Goal: Task Accomplishment & Management: Use online tool/utility

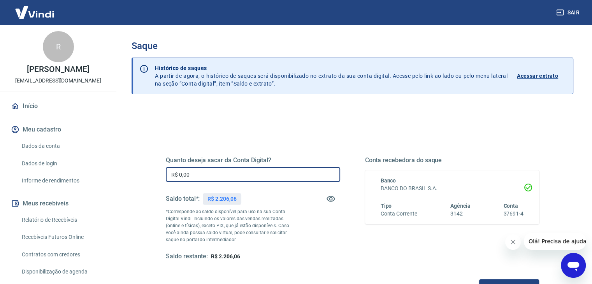
click at [218, 177] on input "R$ 0,00" at bounding box center [253, 174] width 174 height 14
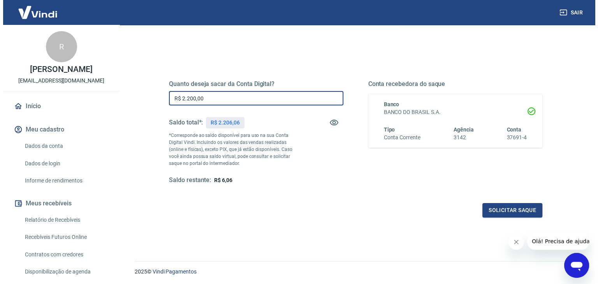
scroll to position [78, 0]
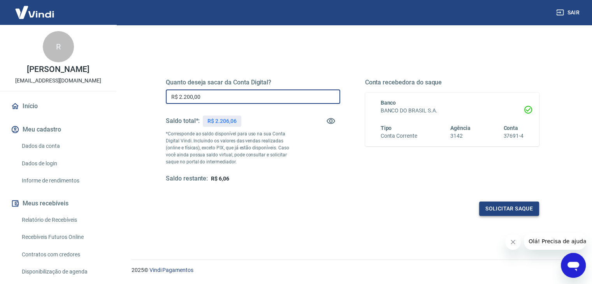
type input "R$ 2.200,00"
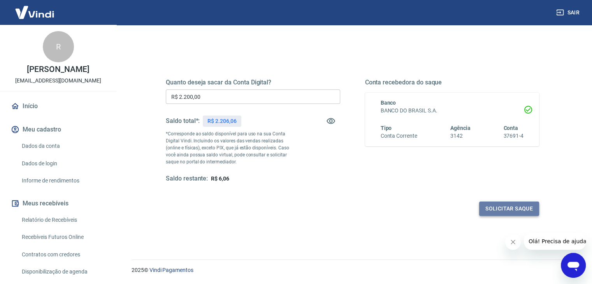
click at [528, 214] on button "Solicitar saque" at bounding box center [509, 209] width 60 height 14
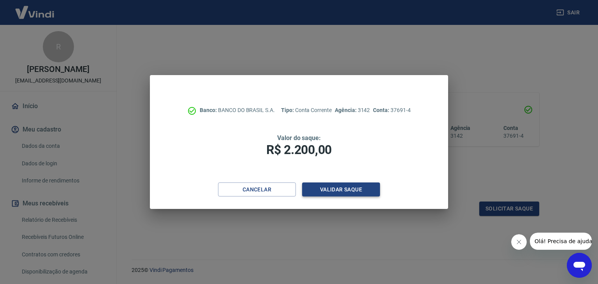
click at [334, 190] on button "Validar saque" at bounding box center [341, 190] width 78 height 14
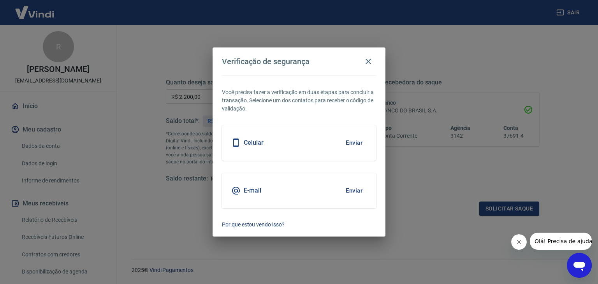
click at [350, 187] on button "Enviar" at bounding box center [354, 191] width 25 height 16
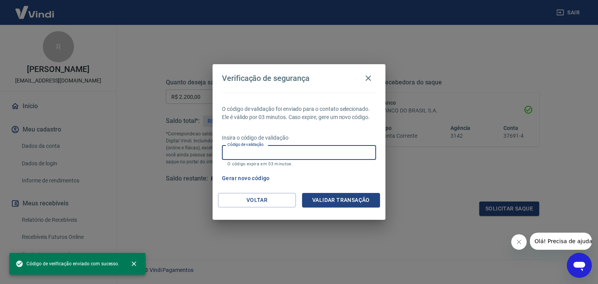
click at [302, 151] on input "Código de validação" at bounding box center [299, 152] width 154 height 14
paste input "330941"
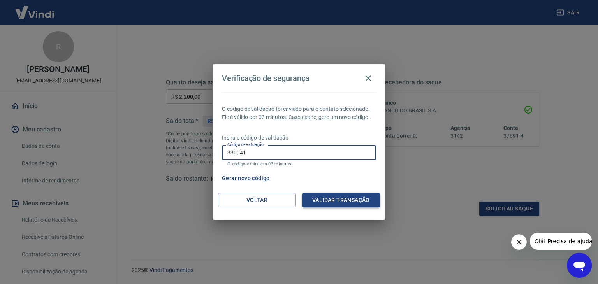
type input "330941"
click at [336, 203] on button "Validar transação" at bounding box center [341, 200] width 78 height 14
